Goal: Task Accomplishment & Management: Use online tool/utility

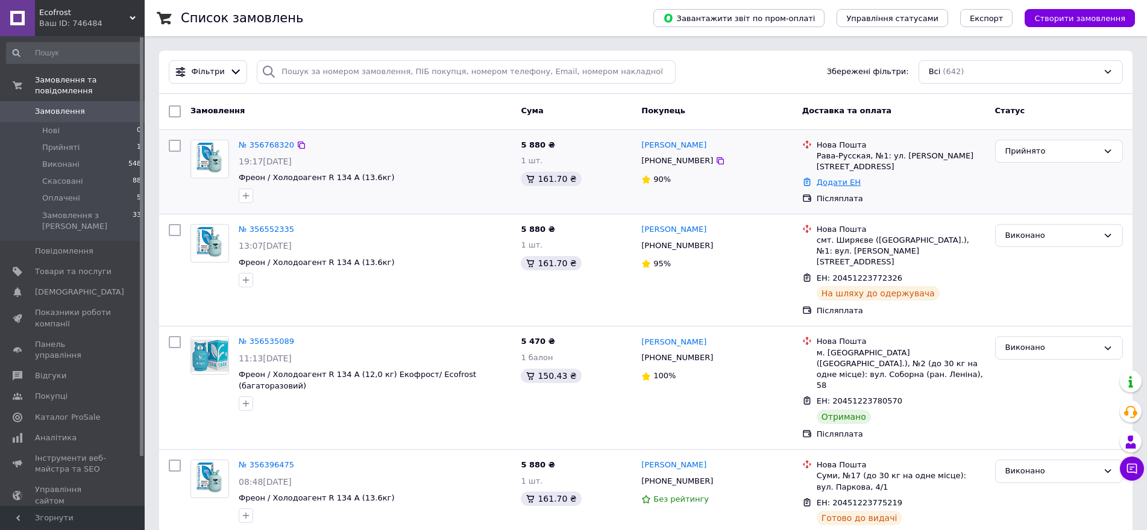
click at [836, 178] on link "Додати ЕН" at bounding box center [839, 182] width 44 height 9
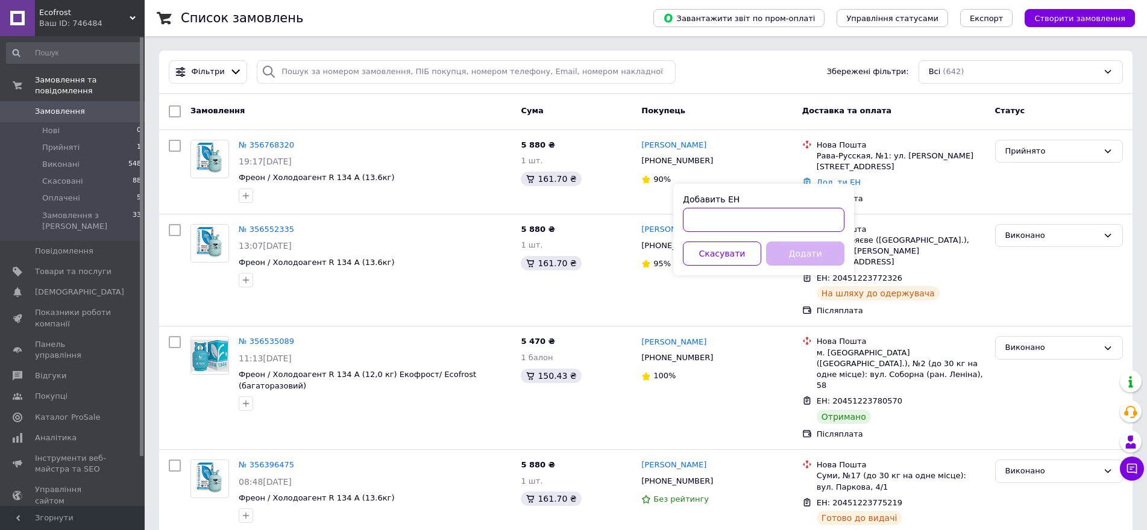
click at [730, 213] on input "Добавить ЕН" at bounding box center [764, 220] width 162 height 24
paste input "20451224769766"
type input "20451224769766"
click at [833, 271] on div "Добавить ЕН 20451224769766 Скасувати Додати" at bounding box center [763, 230] width 181 height 92
click at [805, 254] on button "Додати" at bounding box center [805, 254] width 78 height 24
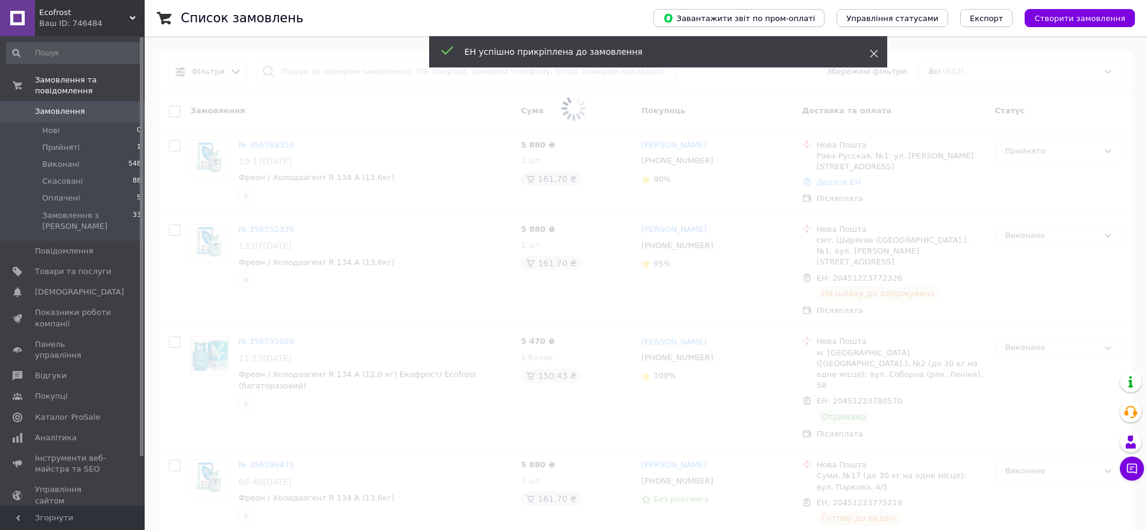
click at [876, 54] on icon at bounding box center [874, 53] width 8 height 8
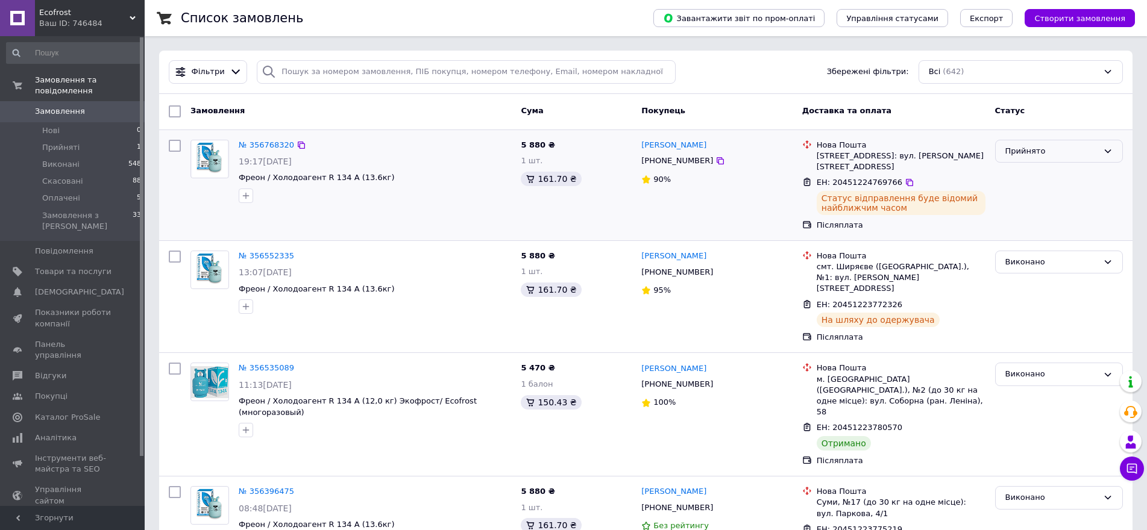
click at [1088, 152] on div "Прийнято" at bounding box center [1051, 151] width 93 height 13
click at [1054, 177] on li "Виконано" at bounding box center [1059, 176] width 127 height 22
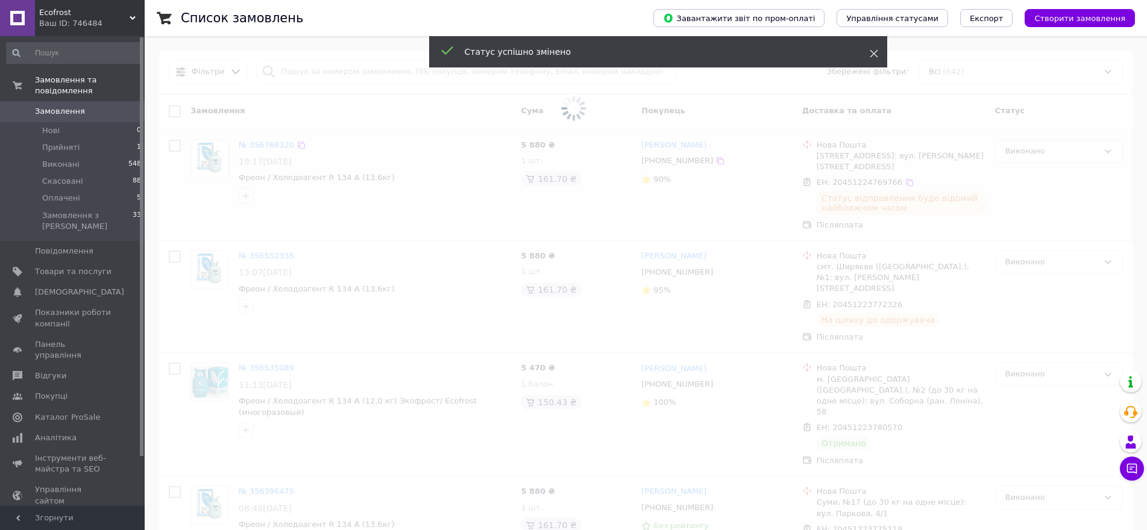
click at [874, 52] on icon at bounding box center [874, 53] width 8 height 8
